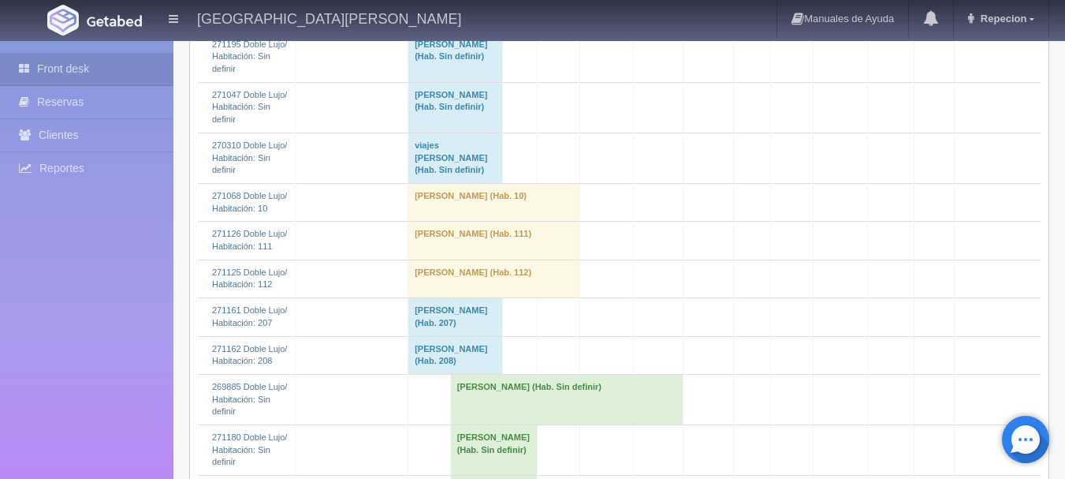
scroll to position [788, 0]
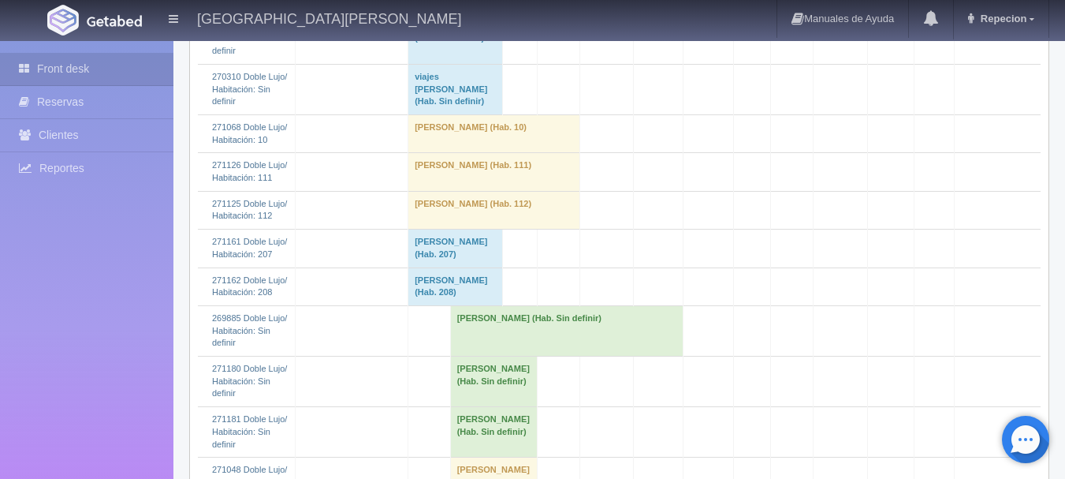
click at [504, 305] on td "Jose Antonio Alvarez Mora (Hab. Sin definir)" at bounding box center [566, 330] width 233 height 50
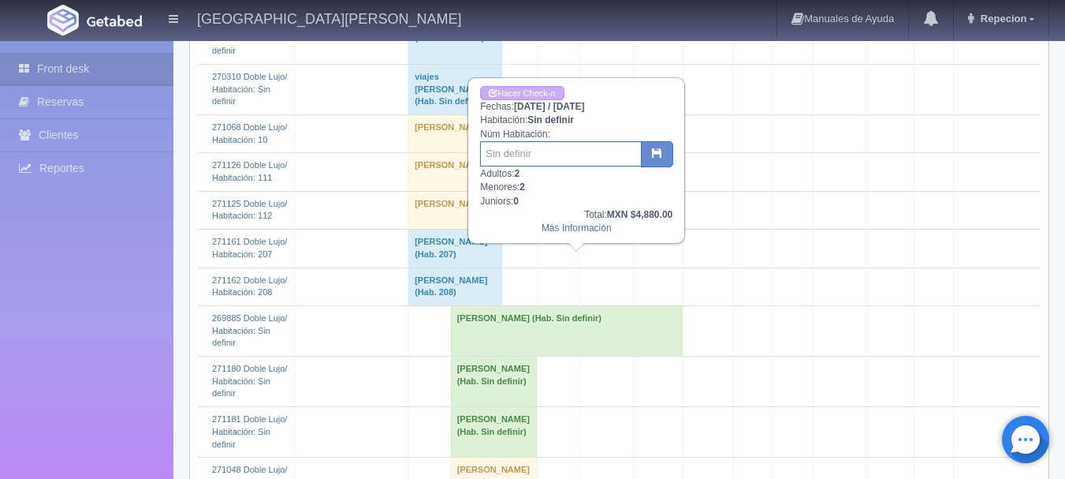
click at [517, 155] on input "text" at bounding box center [561, 153] width 162 height 25
type input "118"
click at [653, 158] on icon "button" at bounding box center [657, 152] width 10 height 10
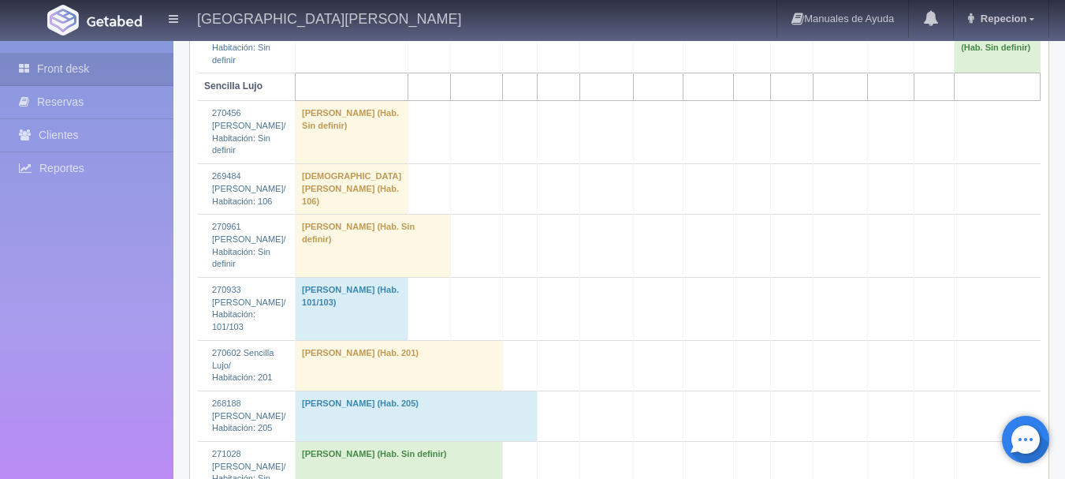
scroll to position [2681, 0]
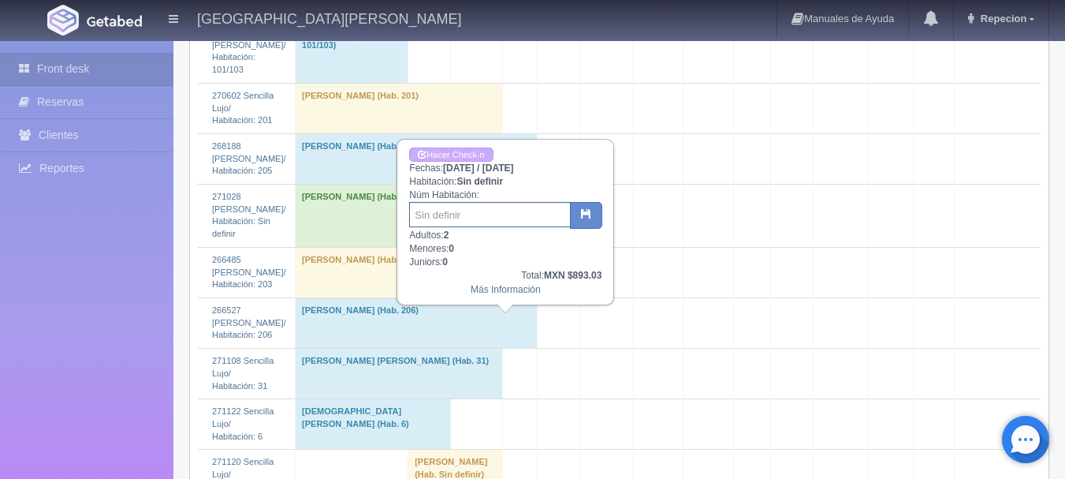
click at [478, 212] on input "text" at bounding box center [490, 214] width 162 height 25
type input "102"
click at [594, 214] on button "button" at bounding box center [586, 215] width 32 height 27
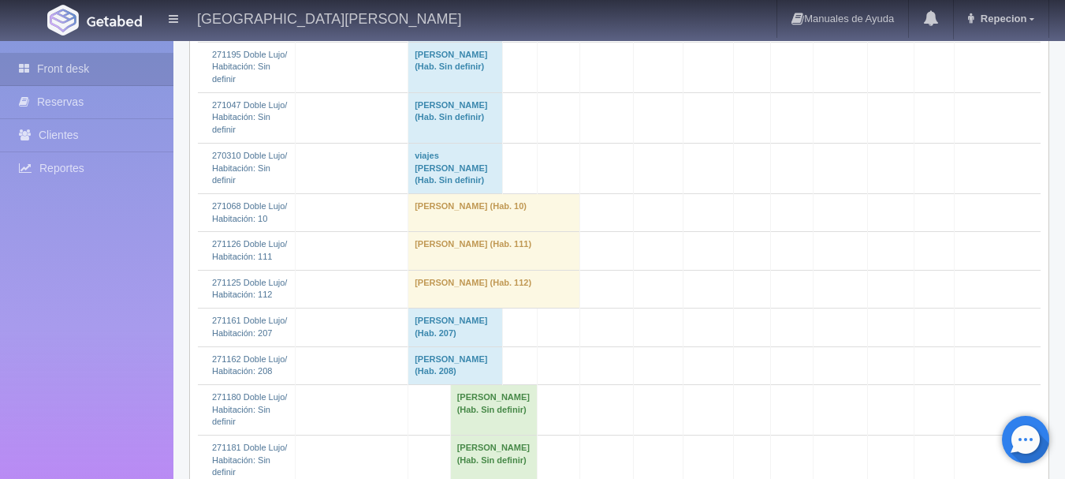
scroll to position [867, 0]
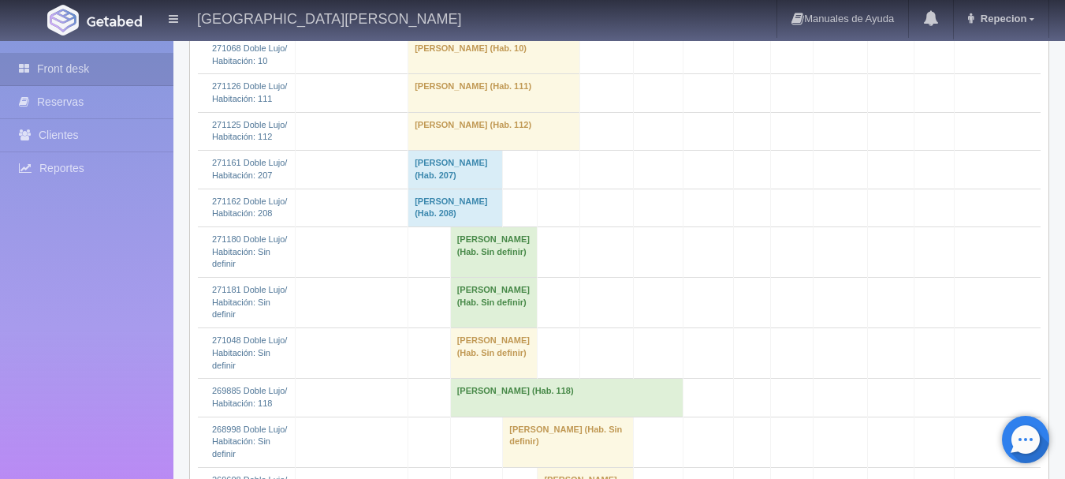
click at [480, 328] on td "FEDERICO FREGOZO (Hab. Sin definir)" at bounding box center [494, 353] width 88 height 50
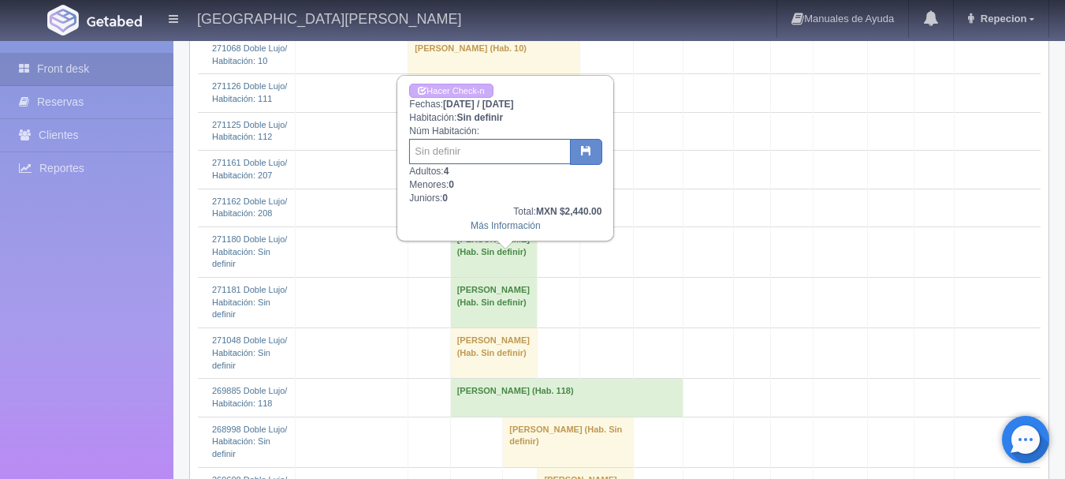
click at [476, 155] on input "text" at bounding box center [490, 151] width 162 height 25
type input "33-34"
click at [593, 154] on button "button" at bounding box center [586, 152] width 32 height 27
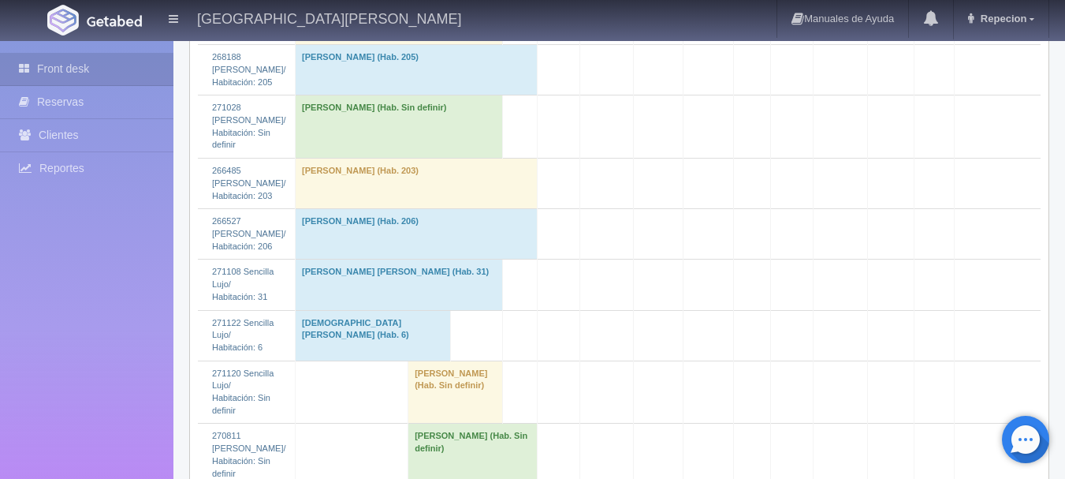
scroll to position [2760, 0]
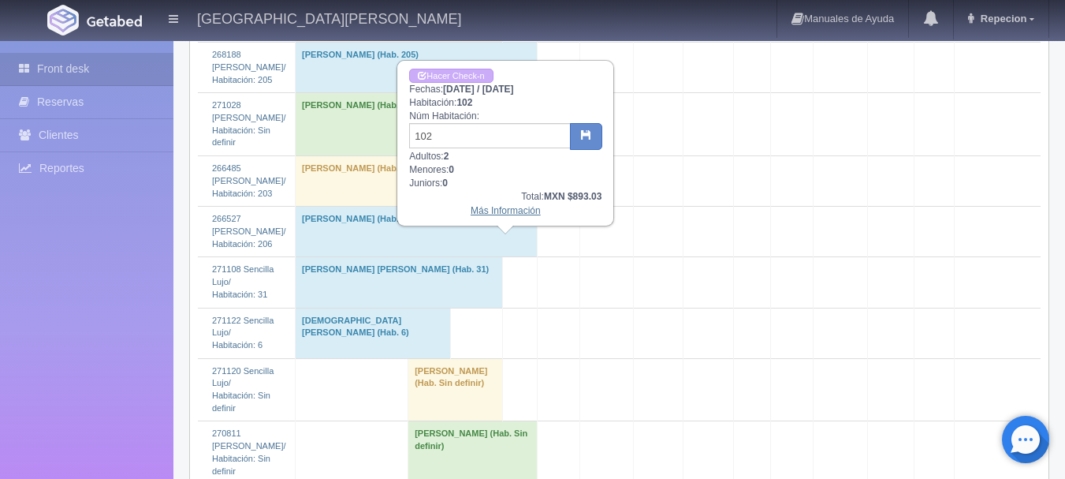
click at [493, 212] on link "Más Información" at bounding box center [506, 210] width 70 height 11
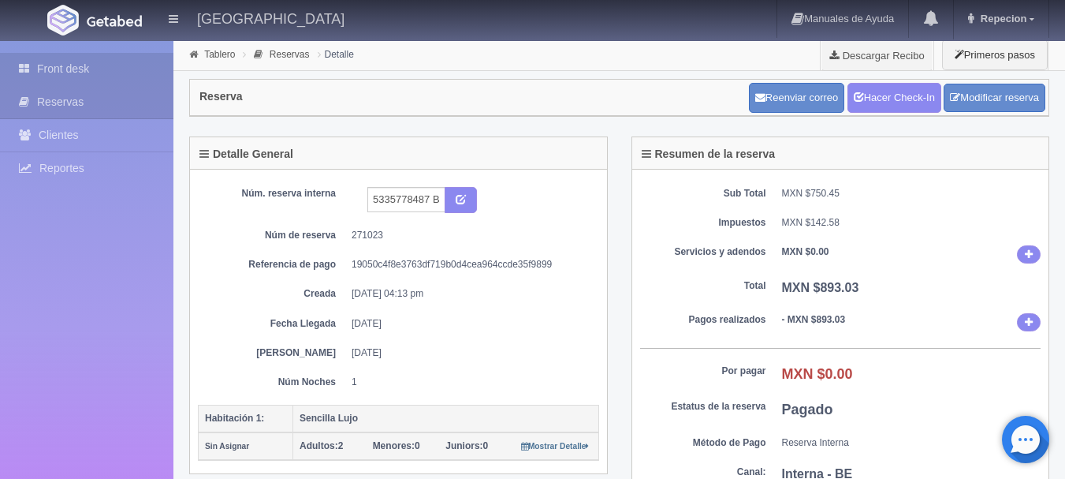
click at [59, 65] on link "Front desk" at bounding box center [86, 69] width 173 height 32
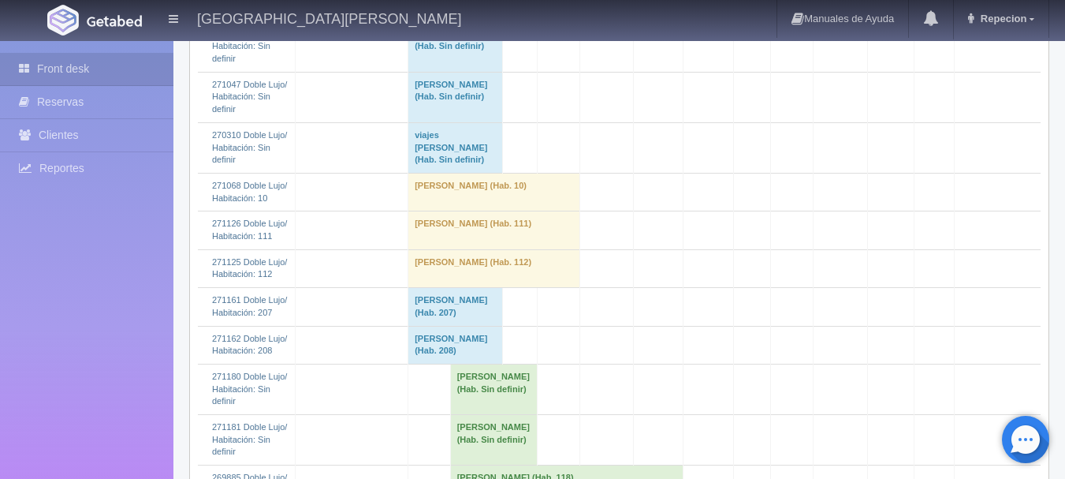
scroll to position [788, 0]
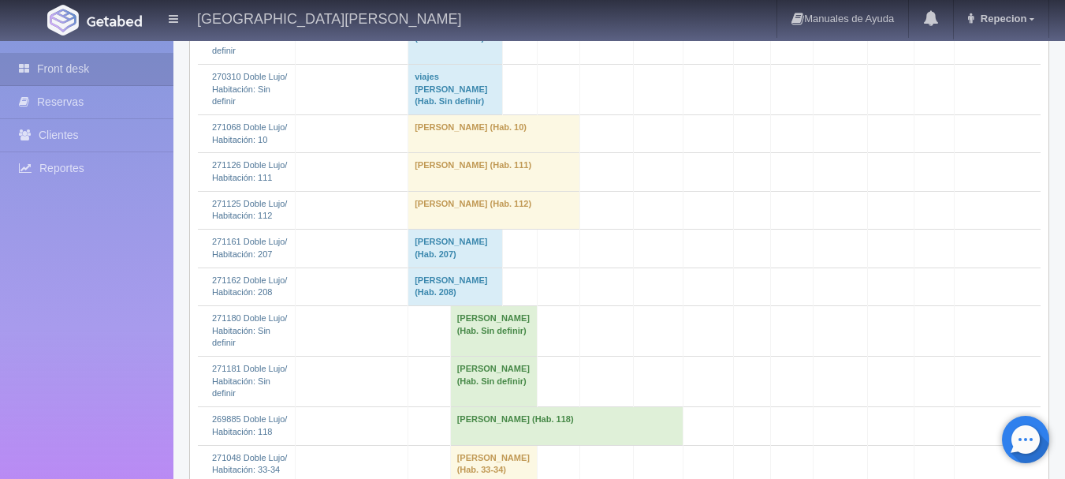
click at [479, 229] on td "[PERSON_NAME] (Hab. 207)" at bounding box center [455, 248] width 95 height 38
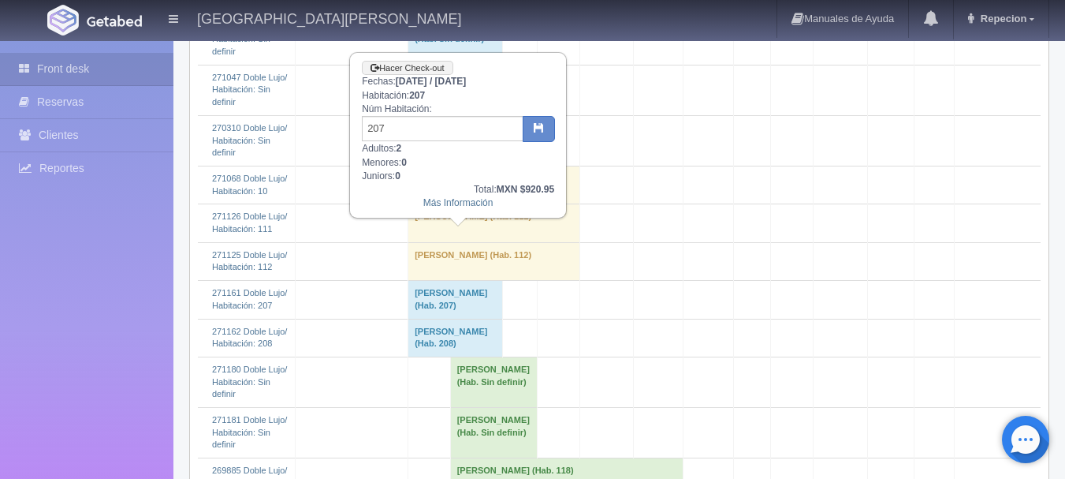
scroll to position [710, 0]
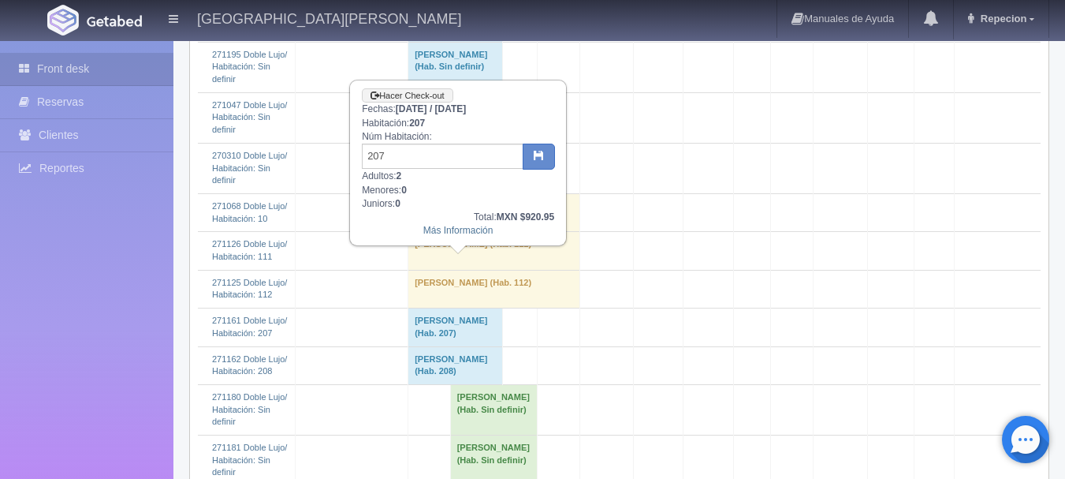
click at [484, 346] on td "[PERSON_NAME] (Hab. 208)" at bounding box center [455, 365] width 95 height 38
click at [495, 346] on td "[PERSON_NAME] (Hab. 208)" at bounding box center [455, 365] width 95 height 38
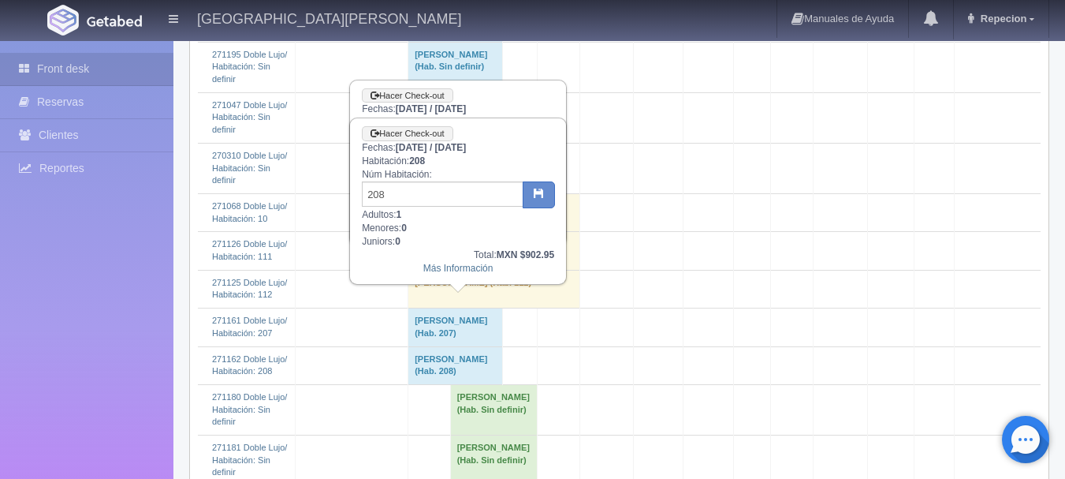
click at [495, 346] on td "[PERSON_NAME] (Hab. 208)" at bounding box center [455, 365] width 95 height 38
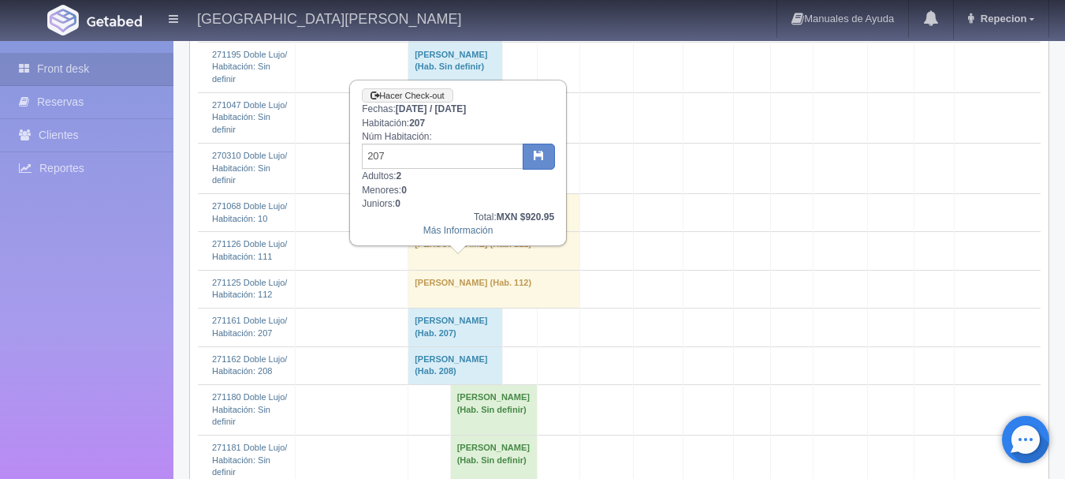
click at [495, 308] on td "[PERSON_NAME] (Hab. 207)" at bounding box center [455, 327] width 95 height 38
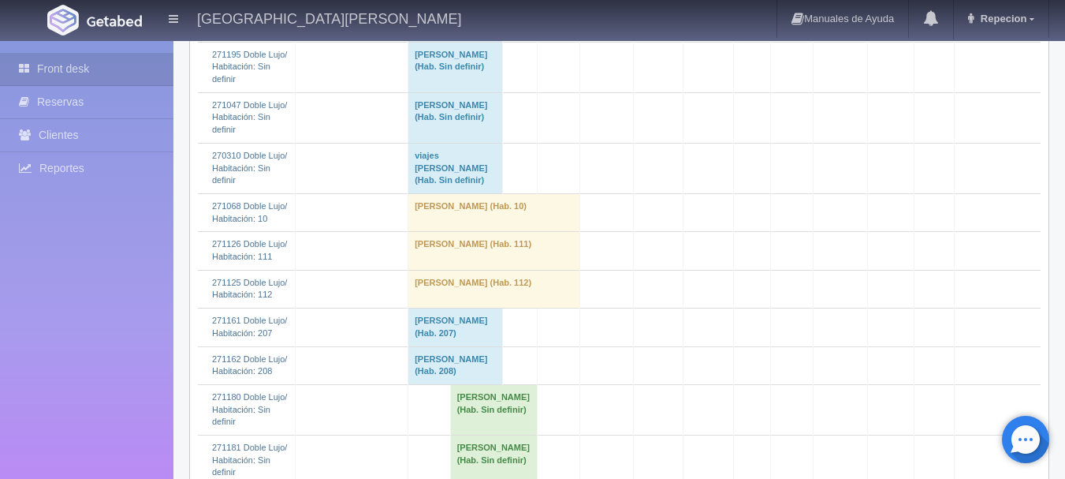
click at [522, 384] on td "Blanca Ledesma (Hab. Sin definir)" at bounding box center [494, 409] width 88 height 50
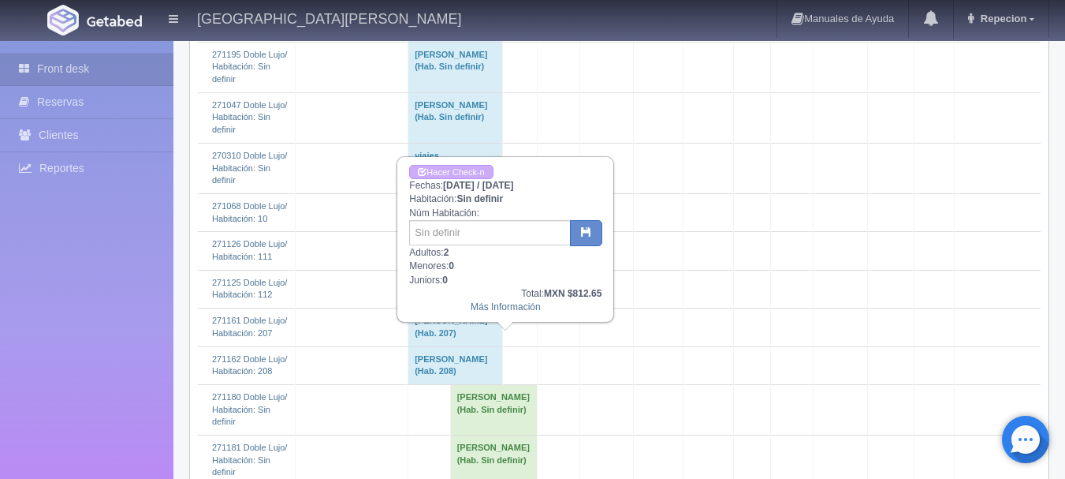
click at [535, 435] on td "Blanca Ledesma (Hab. Sin definir)" at bounding box center [494, 460] width 88 height 50
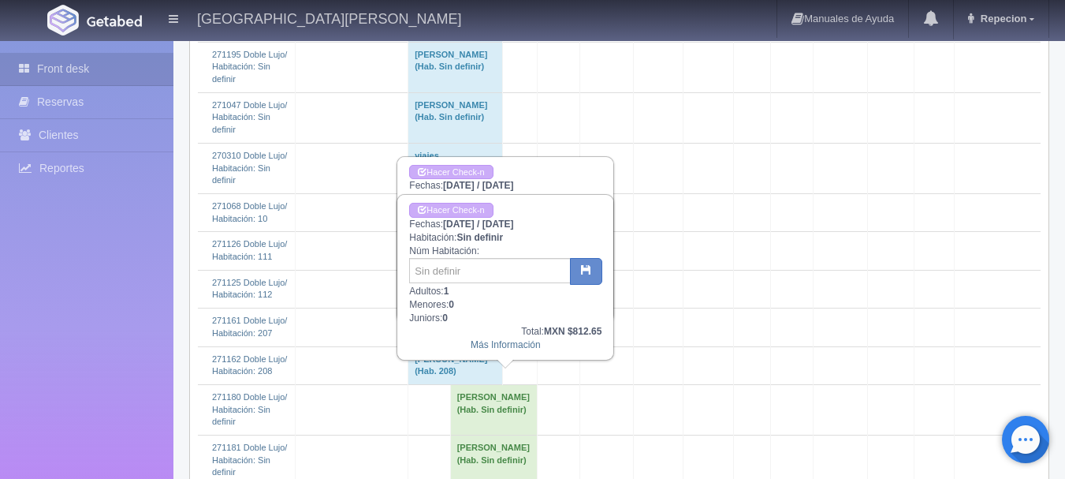
click at [535, 435] on td "Blanca Ledesma (Hab. Sin definir)" at bounding box center [494, 460] width 88 height 50
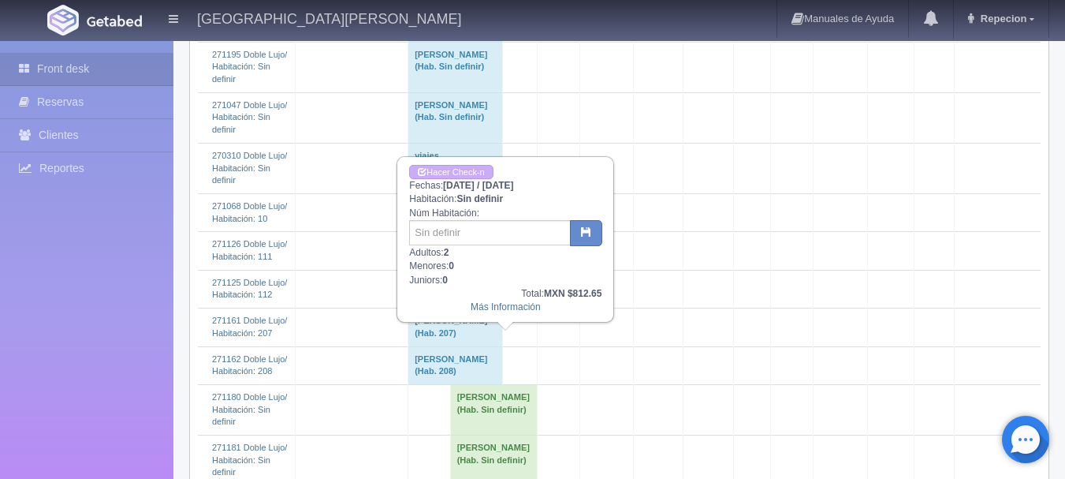
click at [527, 384] on td "Blanca Ledesma (Hab. Sin definir)" at bounding box center [494, 409] width 88 height 50
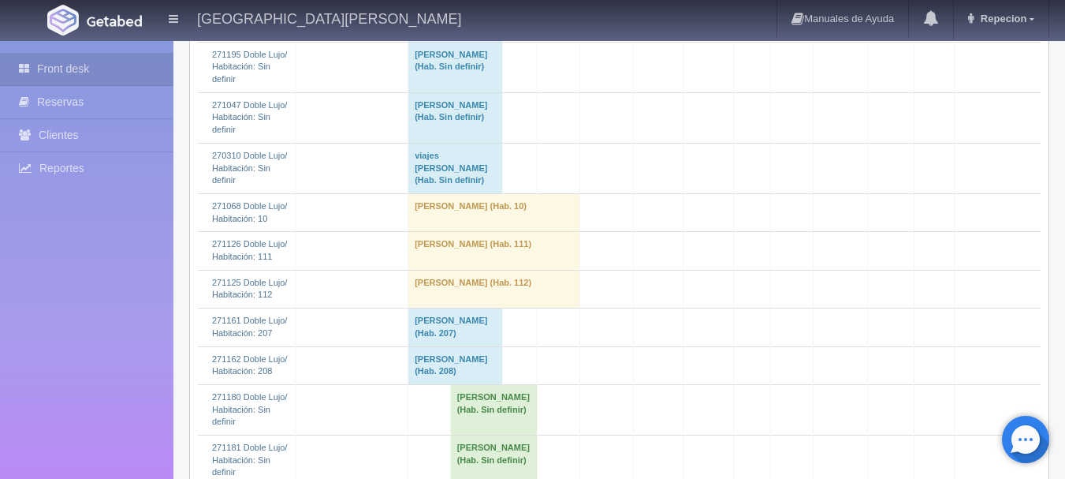
click at [491, 384] on td "Blanca Ledesma (Hab. Sin definir)" at bounding box center [494, 409] width 88 height 50
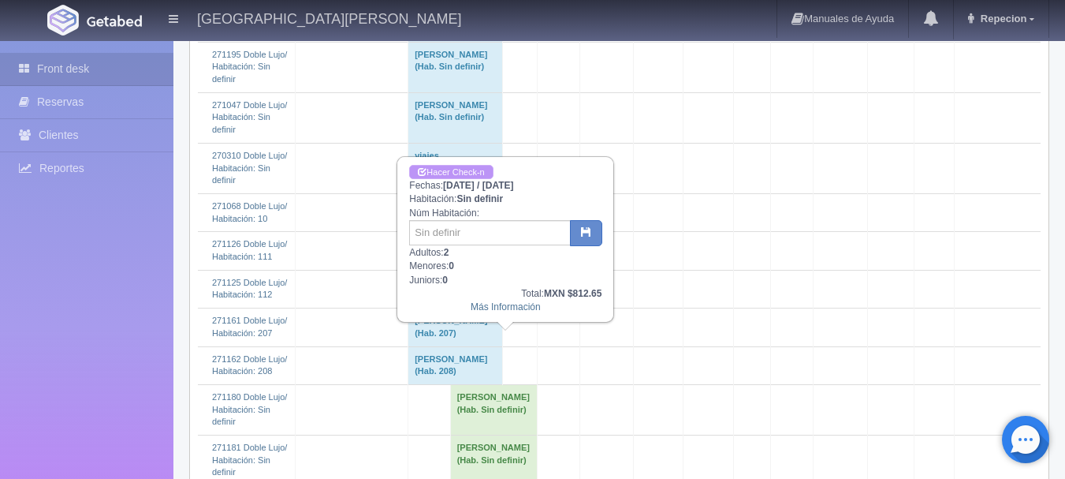
click at [479, 167] on link "Hacer Check-n" at bounding box center [451, 172] width 84 height 15
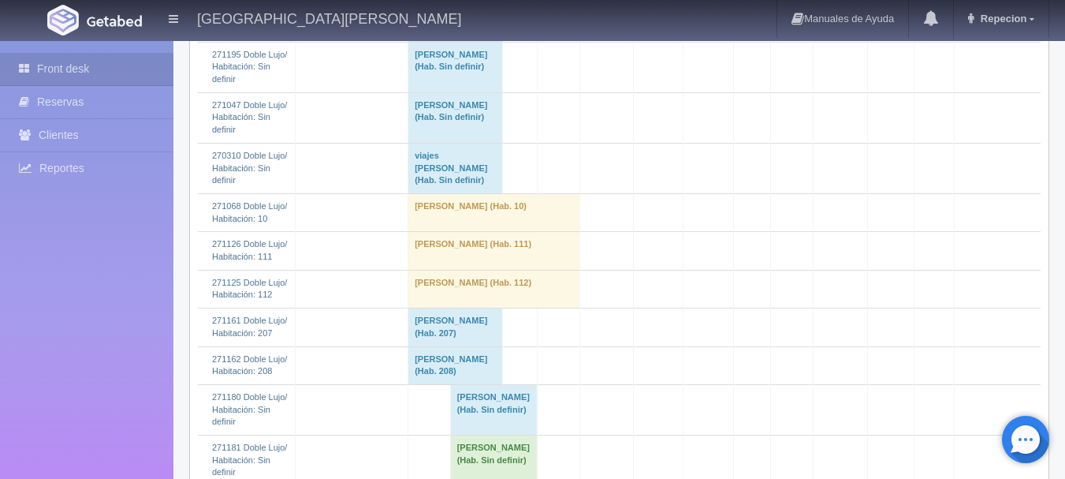
scroll to position [710, 0]
click at [507, 435] on td "[PERSON_NAME] (Hab. Sin definir)" at bounding box center [494, 460] width 88 height 50
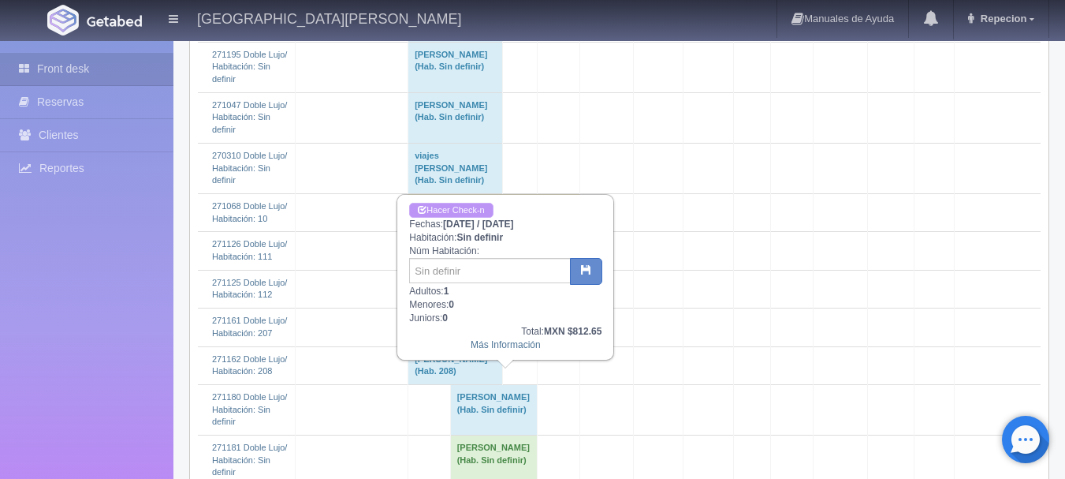
click at [449, 209] on link "Hacer Check-n" at bounding box center [451, 210] width 84 height 15
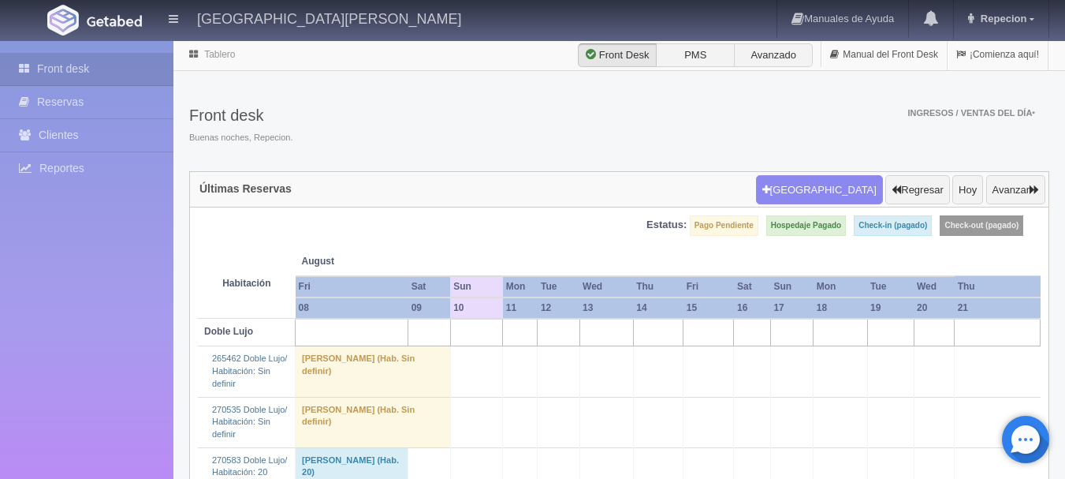
scroll to position [710, 0]
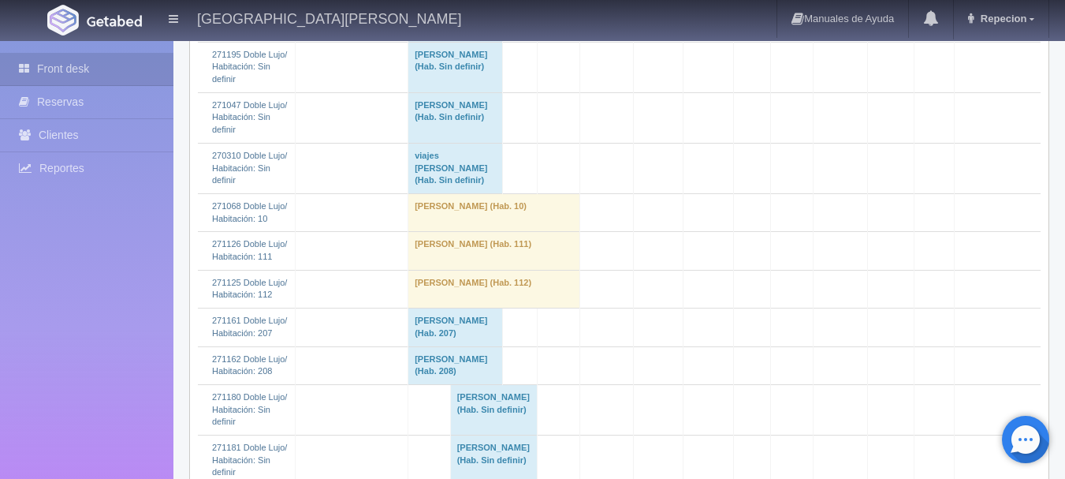
click at [521, 384] on td "[PERSON_NAME] (Hab. Sin definir)" at bounding box center [494, 409] width 88 height 50
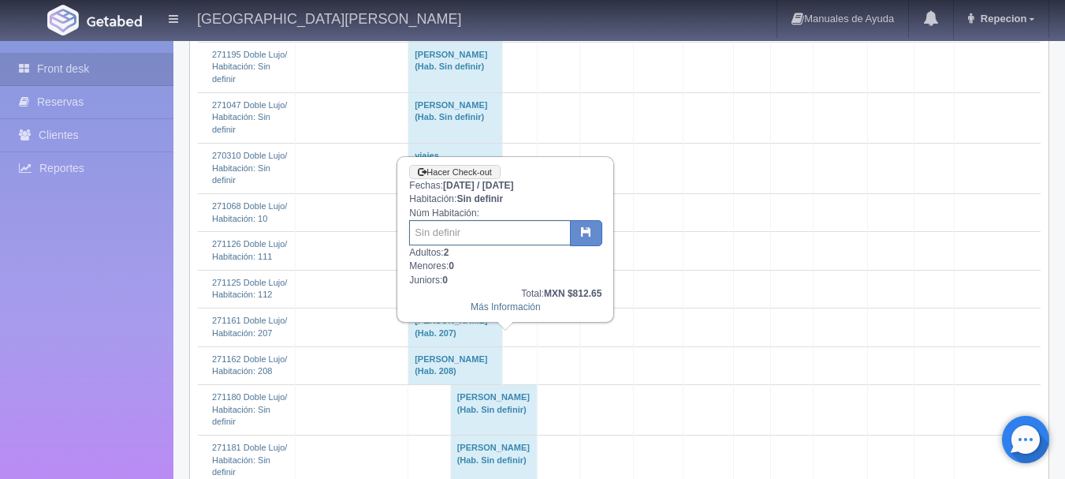
click at [501, 238] on input "text" at bounding box center [490, 232] width 162 height 25
type input "207"
click at [587, 230] on icon "button" at bounding box center [586, 231] width 10 height 10
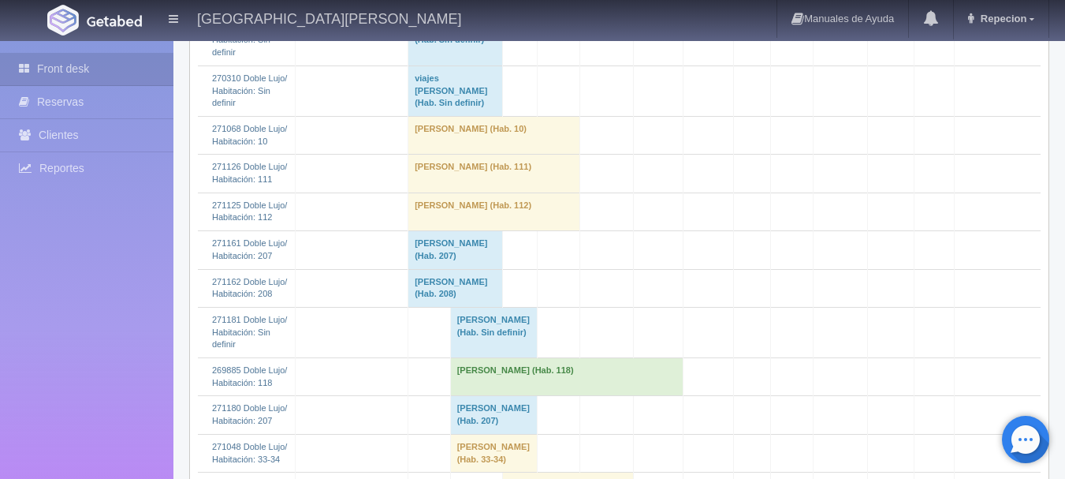
scroll to position [788, 0]
click at [486, 394] on td "[PERSON_NAME] (Hab. 207)" at bounding box center [494, 413] width 88 height 38
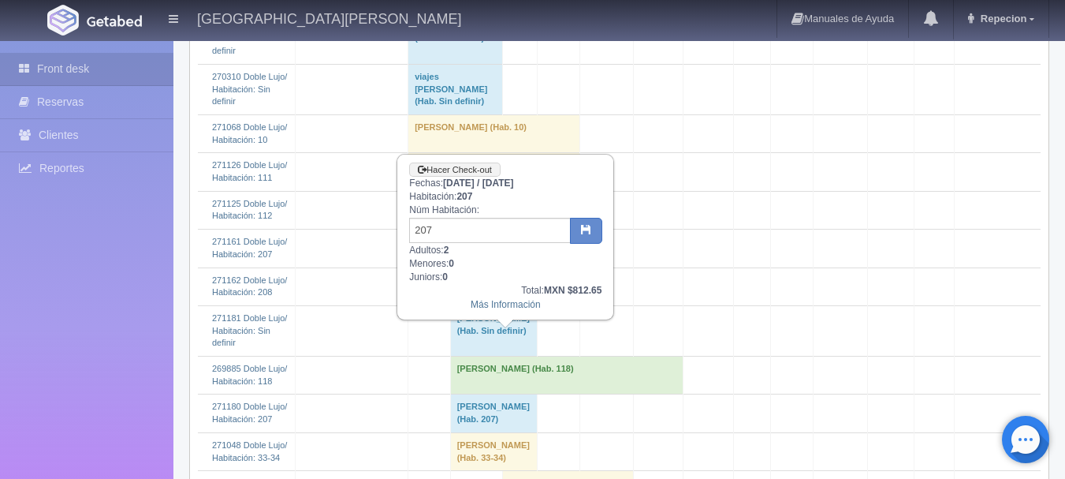
click at [482, 394] on td "[PERSON_NAME] (Hab. 207)" at bounding box center [494, 413] width 88 height 38
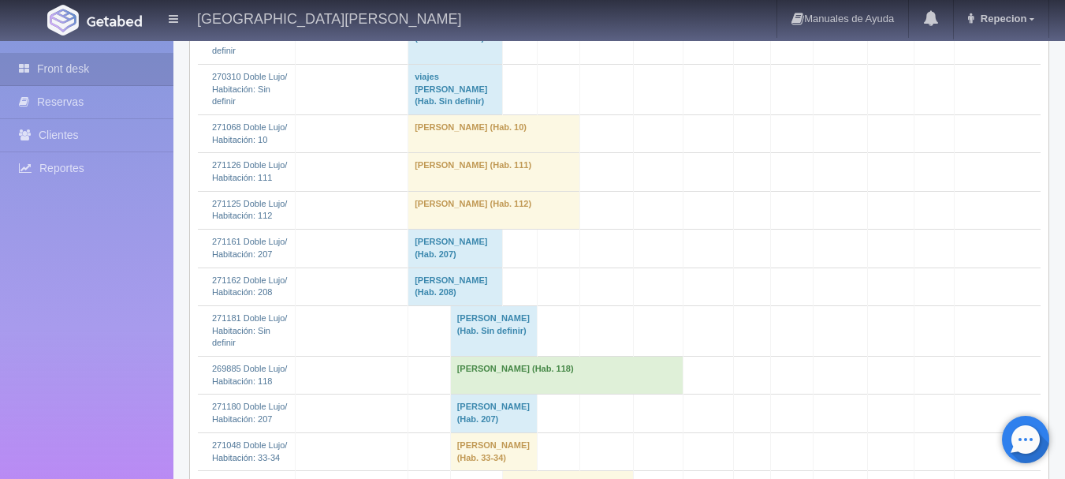
click at [494, 305] on td "Blanca Ledesma (Hab. Sin definir)" at bounding box center [494, 330] width 88 height 50
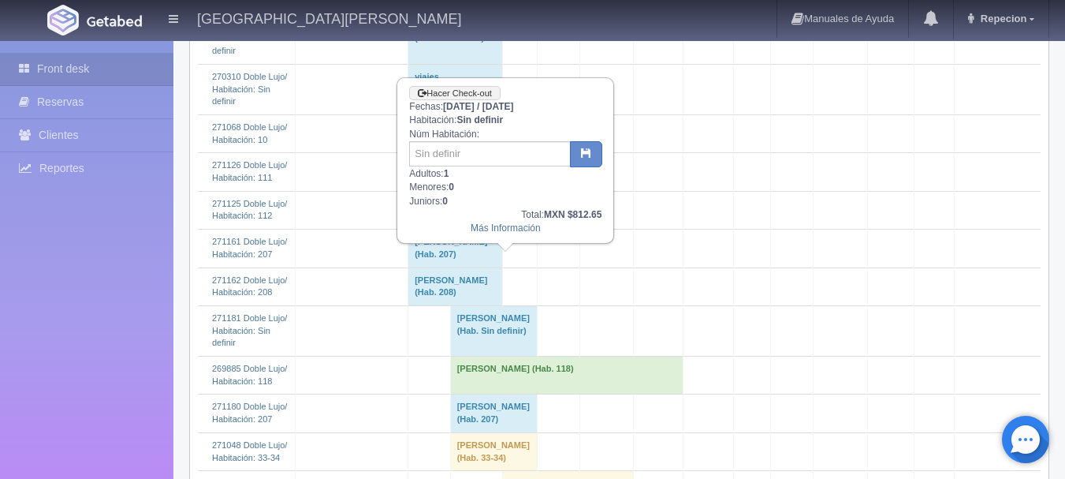
click at [479, 139] on div "Hacer Check-out Fechas: 2025-08-10 / 2025-08-11 Habitación: Sin definir Núm Hab…" at bounding box center [505, 160] width 214 height 163
click at [478, 148] on input "text" at bounding box center [490, 153] width 162 height 25
type input "208"
click at [581, 151] on icon "button" at bounding box center [586, 152] width 10 height 10
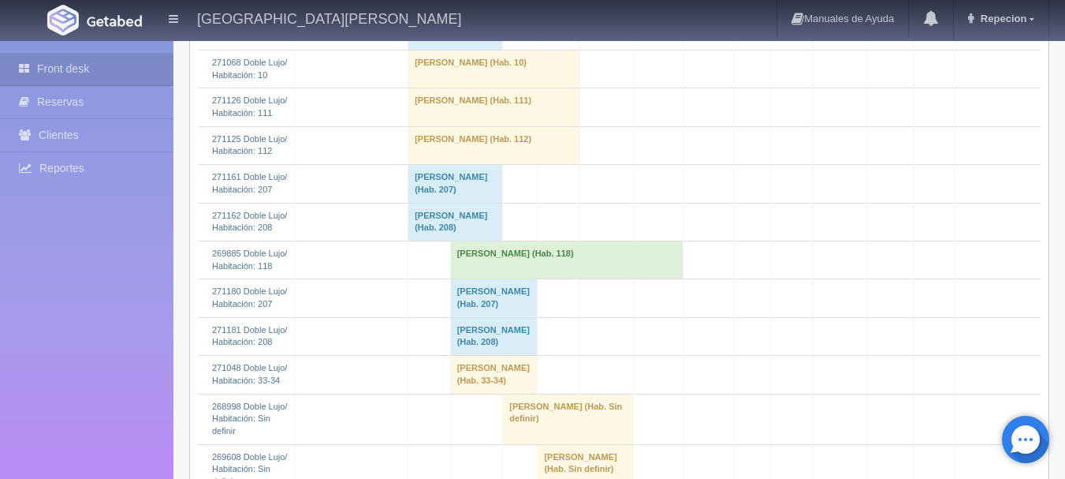
scroll to position [867, 0]
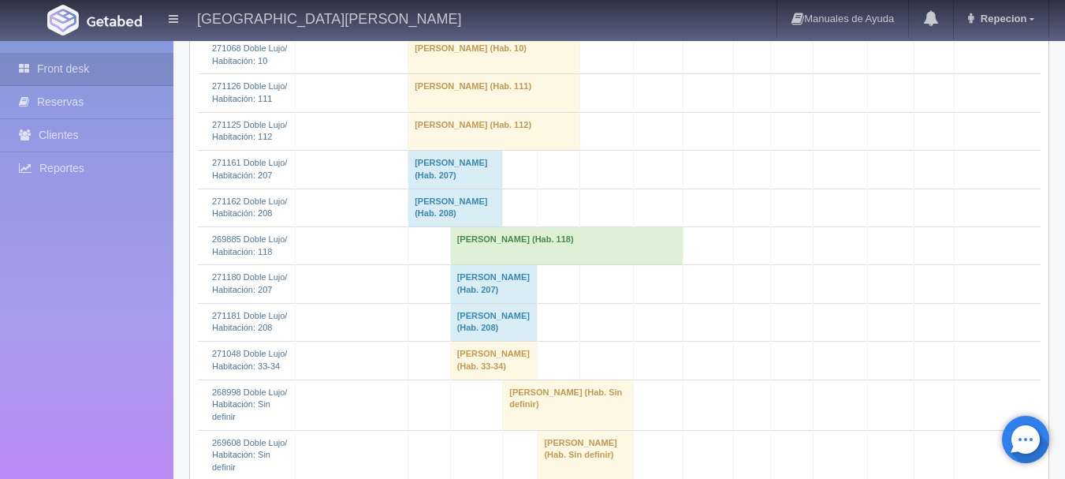
click at [506, 226] on td "[PERSON_NAME] (Hab. 118)" at bounding box center [566, 245] width 233 height 38
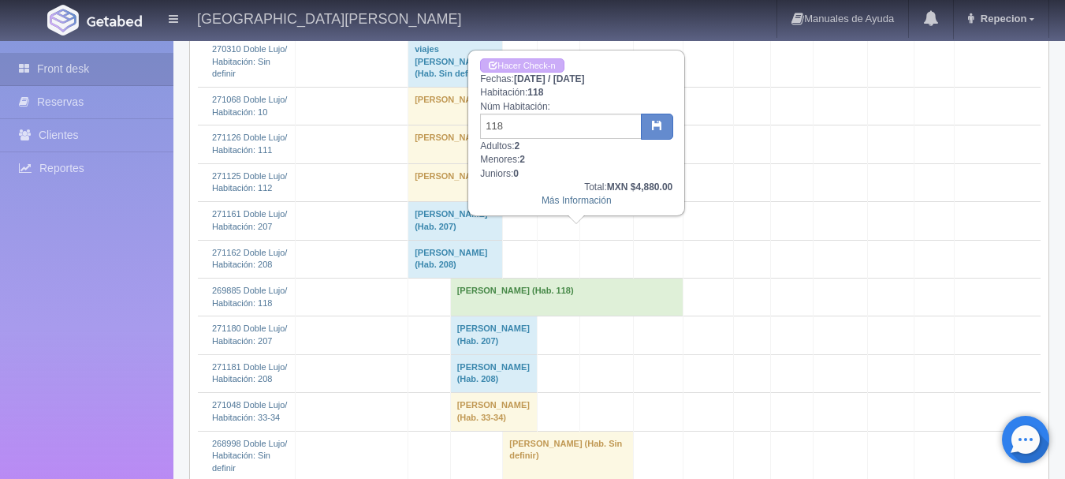
scroll to position [788, 0]
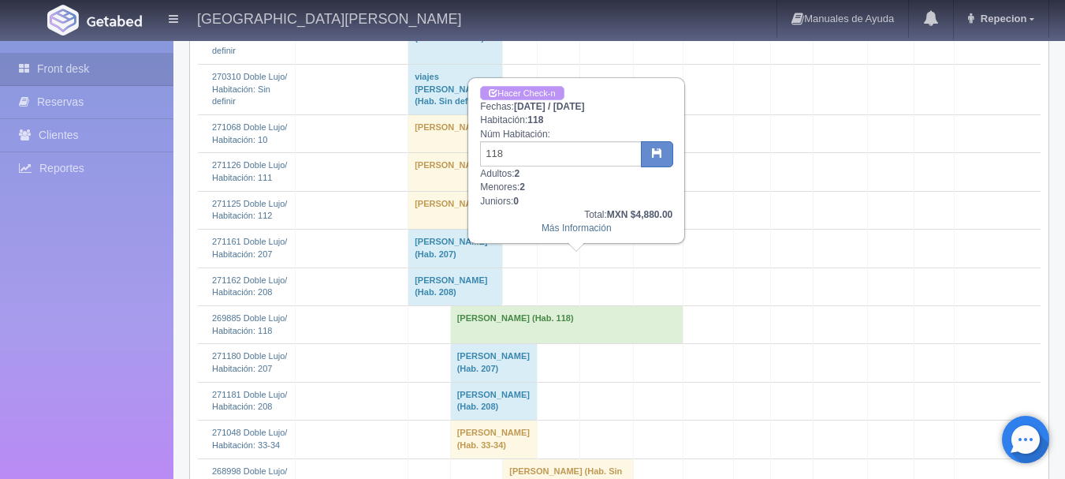
click at [506, 90] on link "Hacer Check-n" at bounding box center [522, 93] width 84 height 15
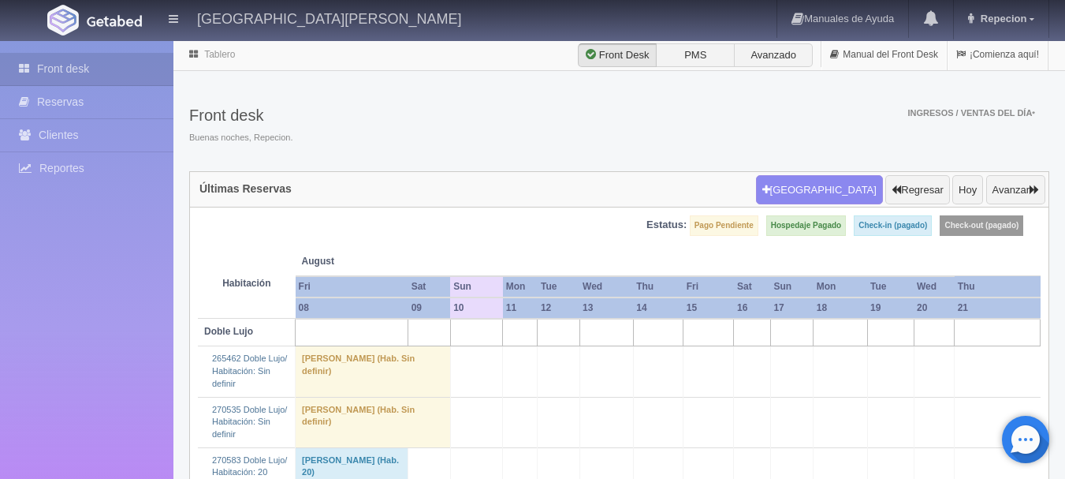
scroll to position [788, 0]
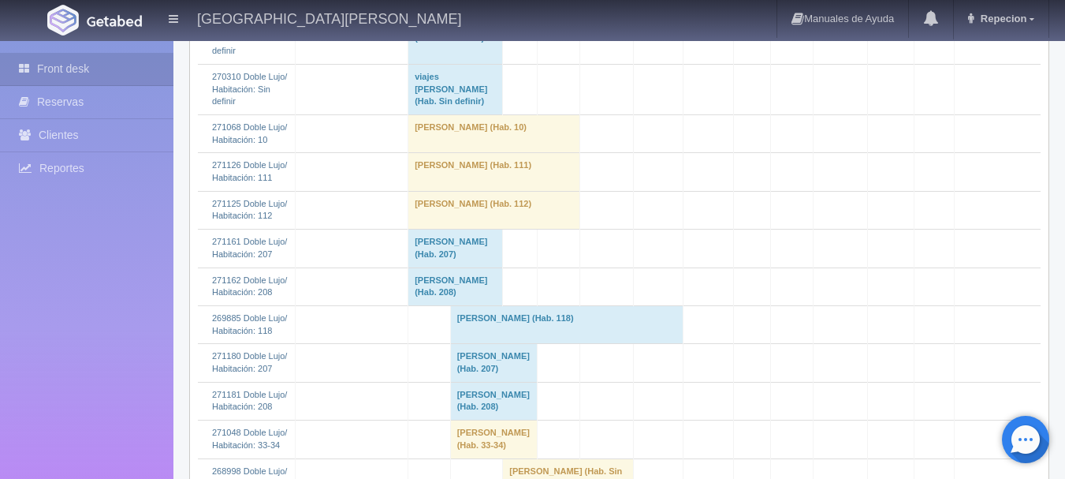
click at [491, 420] on td "[PERSON_NAME] (Hab. 33-34)" at bounding box center [494, 439] width 88 height 38
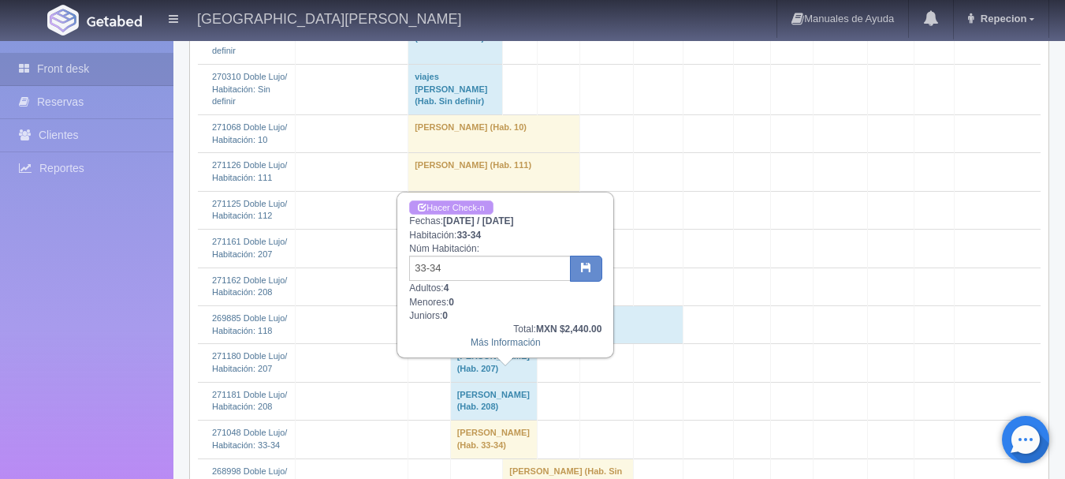
click at [468, 201] on link "Hacer Check-n" at bounding box center [451, 207] width 84 height 15
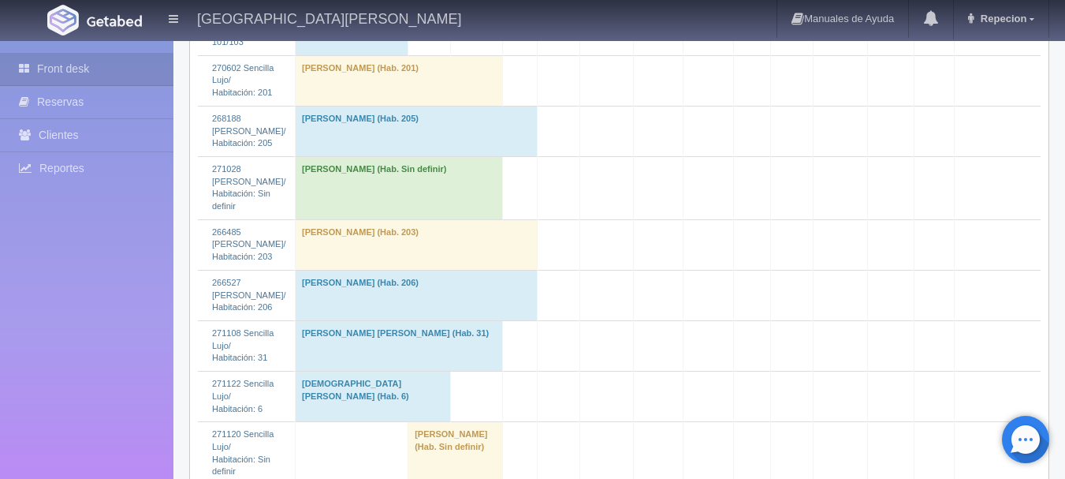
scroll to position [2681, 0]
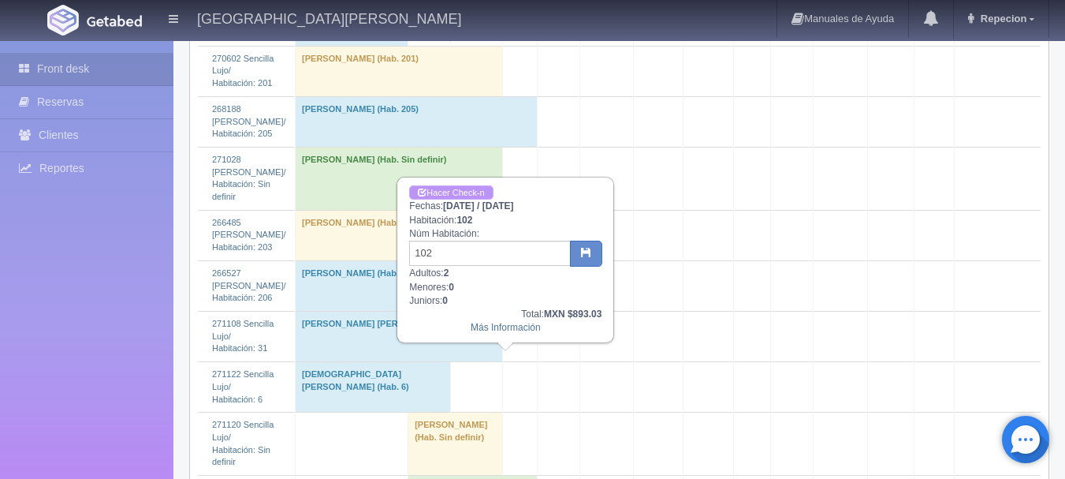
click at [481, 190] on link "Hacer Check-n" at bounding box center [451, 192] width 84 height 15
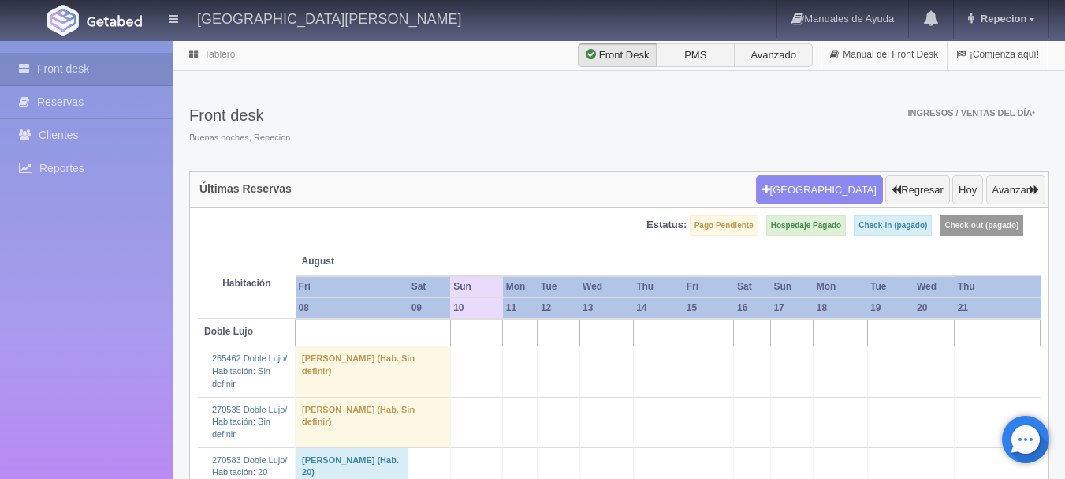
scroll to position [2681, 0]
